Goal: Task Accomplishment & Management: Manage account settings

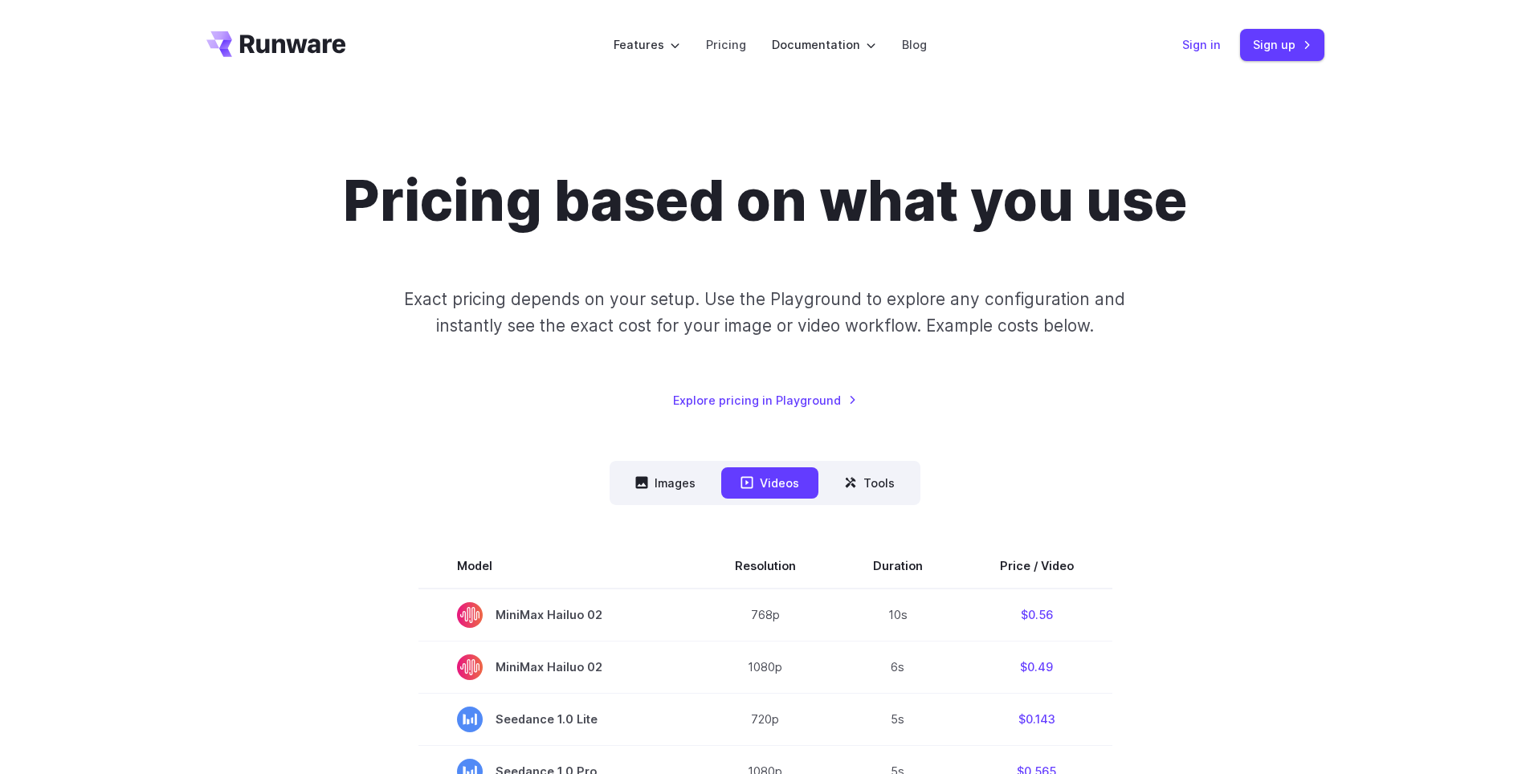
click at [1207, 51] on link "Sign in" at bounding box center [1202, 44] width 39 height 18
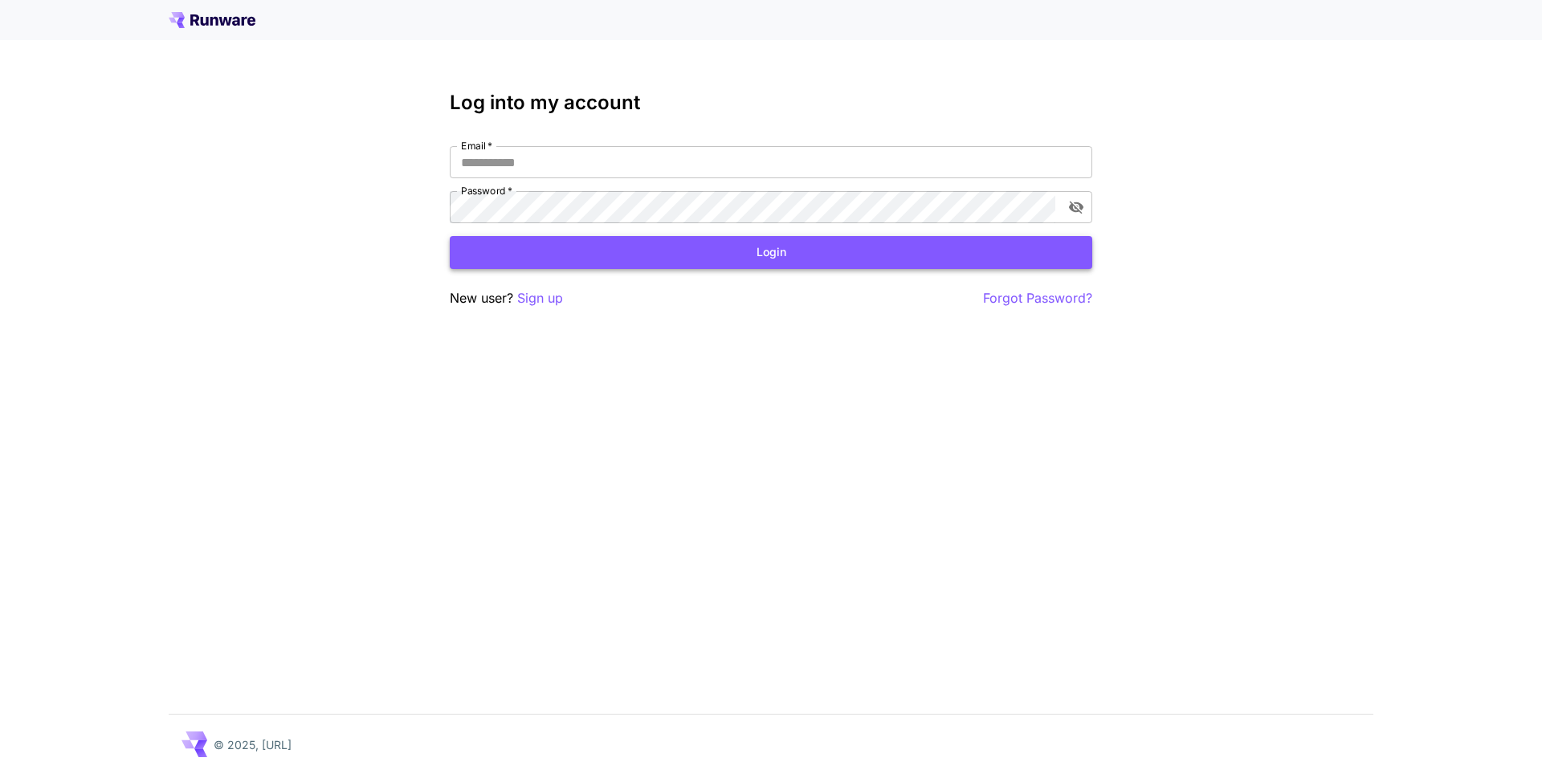
type input "**********"
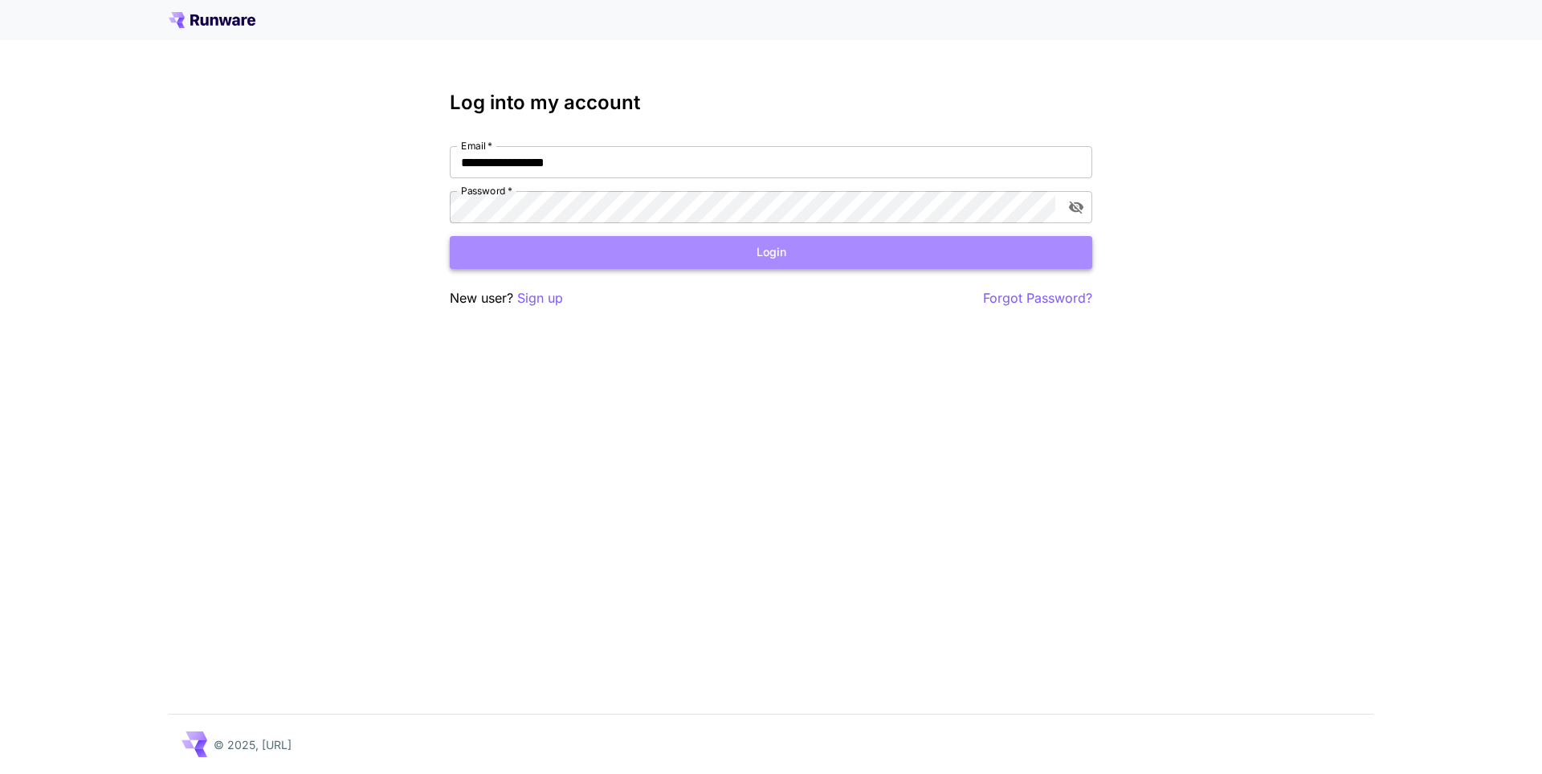
click at [631, 259] on button "Login" at bounding box center [771, 252] width 643 height 33
